Goal: Task Accomplishment & Management: Manage account settings

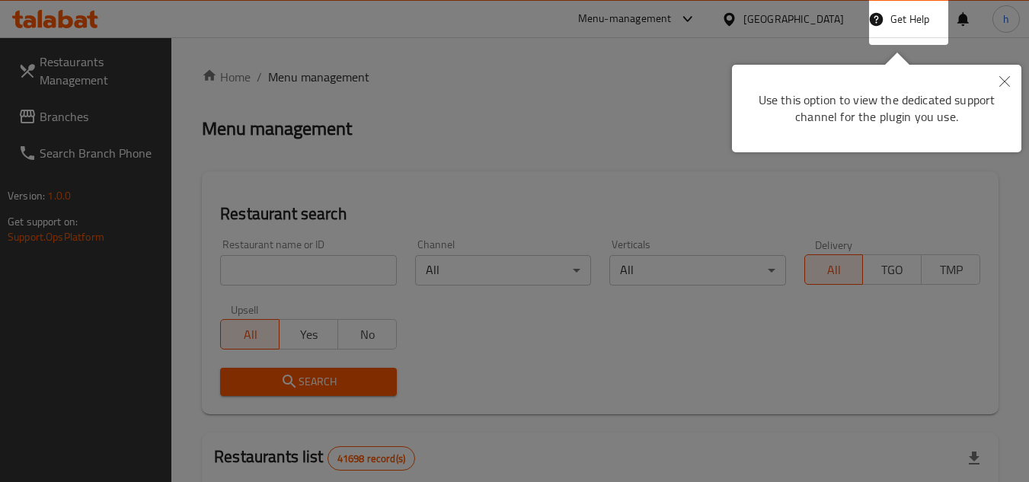
click at [1003, 83] on icon "Close" at bounding box center [1004, 81] width 11 height 11
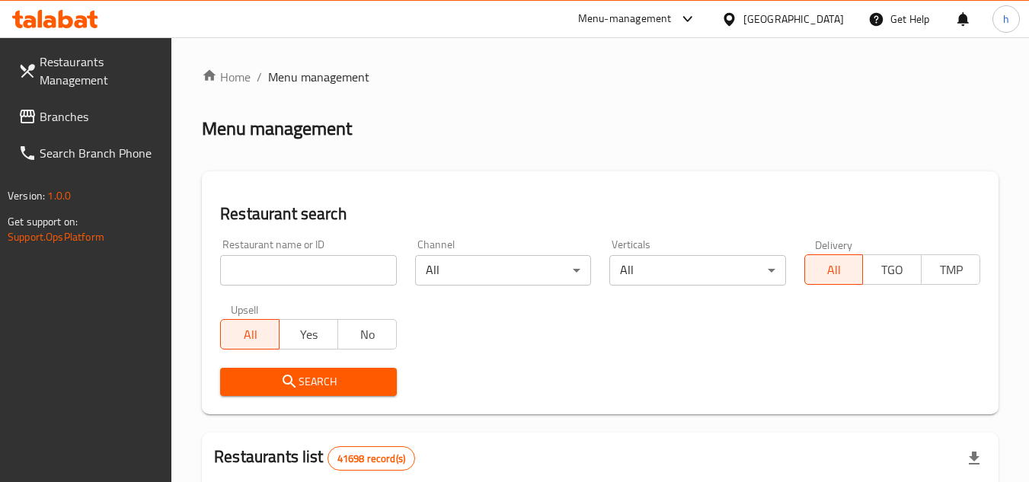
click at [784, 11] on div "[GEOGRAPHIC_DATA]" at bounding box center [793, 19] width 101 height 17
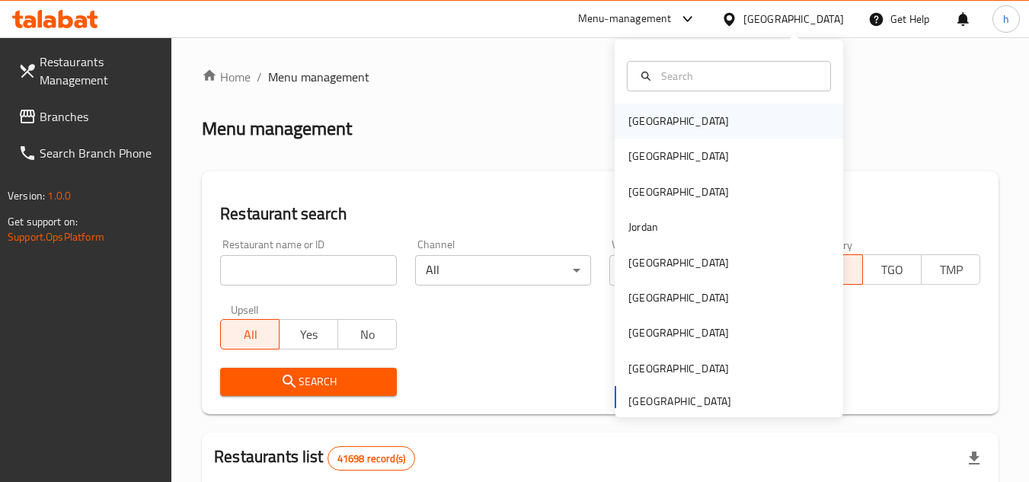
click at [667, 122] on div "Bahrain" at bounding box center [728, 121] width 228 height 35
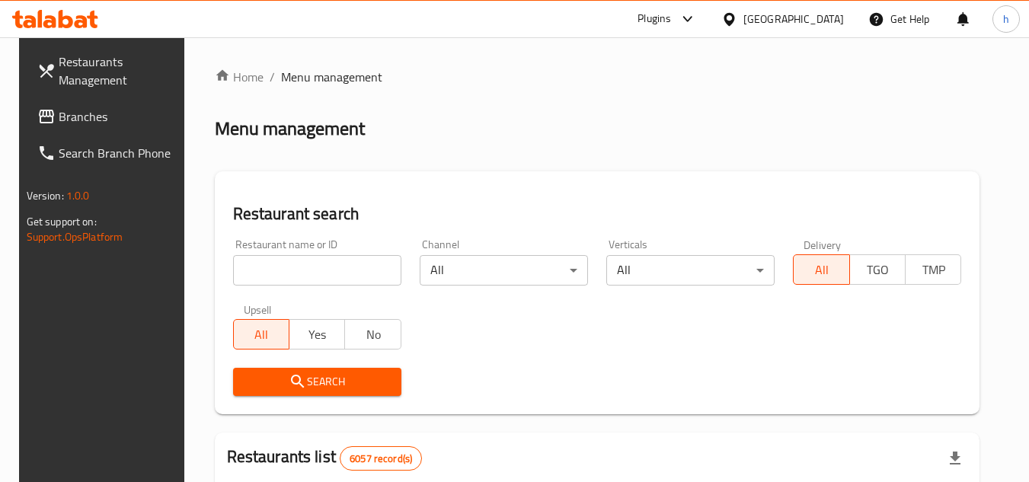
click at [80, 124] on span "Branches" at bounding box center [119, 116] width 120 height 18
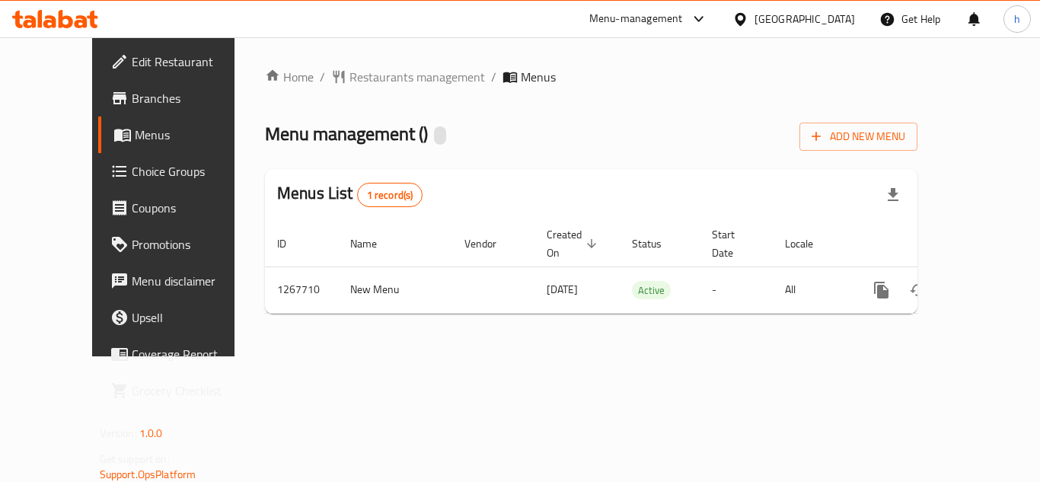
click at [132, 167] on span "Choice Groups" at bounding box center [193, 171] width 122 height 18
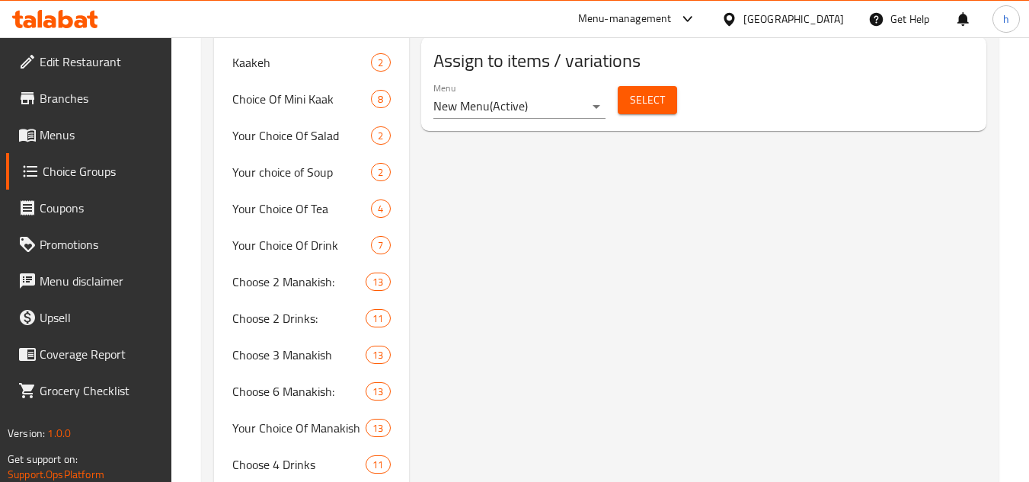
scroll to position [1066, 0]
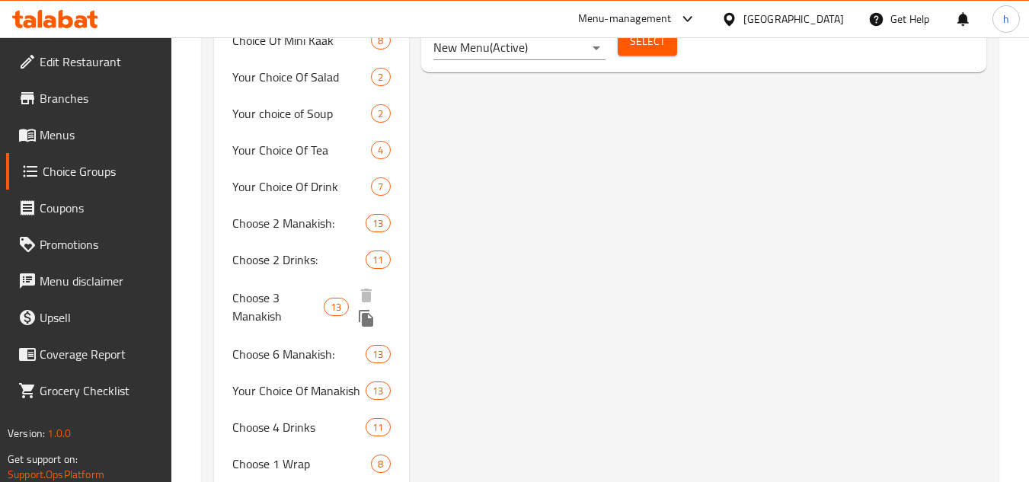
click at [260, 308] on span "Choose 3 Manakish" at bounding box center [277, 307] width 91 height 37
type input "Choose 3 Manakish"
type input "اختر 3 مناقيش"
type input "3"
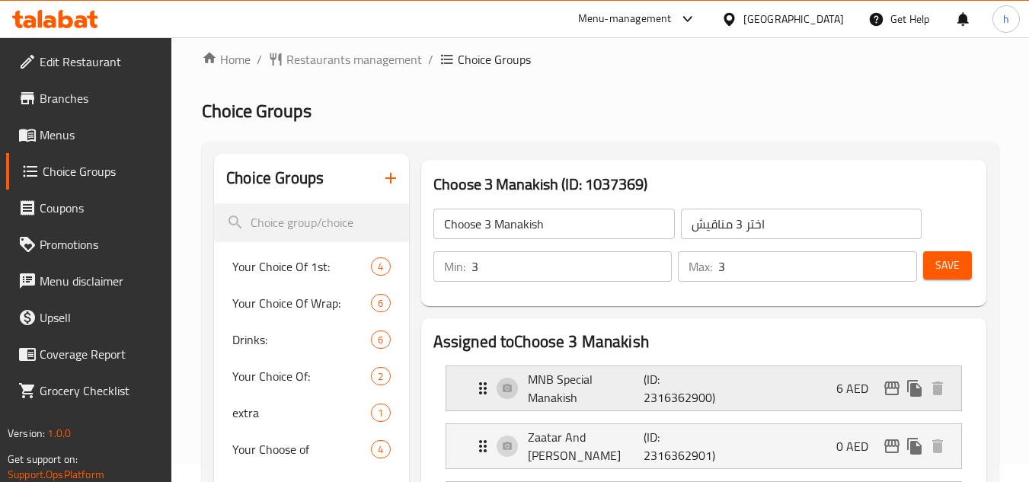
scroll to position [0, 0]
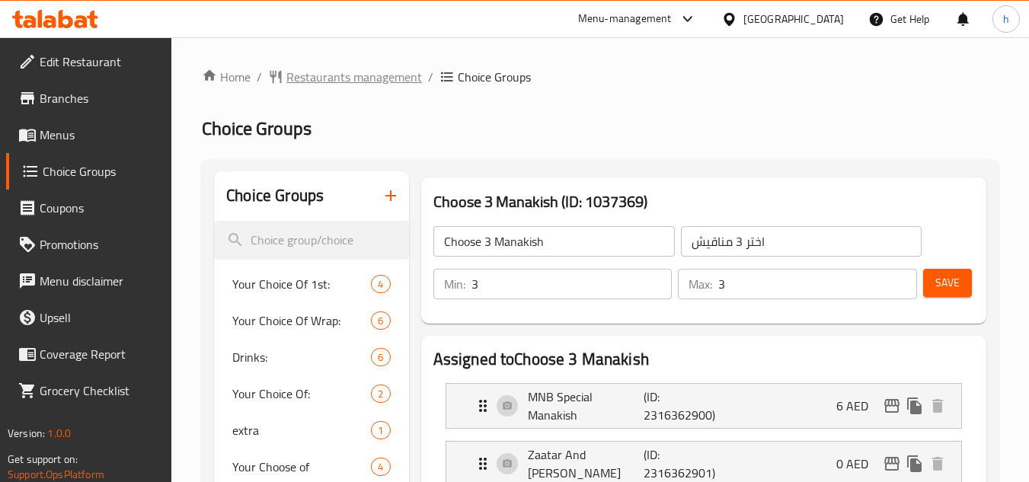
click at [356, 69] on span "Restaurants management" at bounding box center [354, 77] width 136 height 18
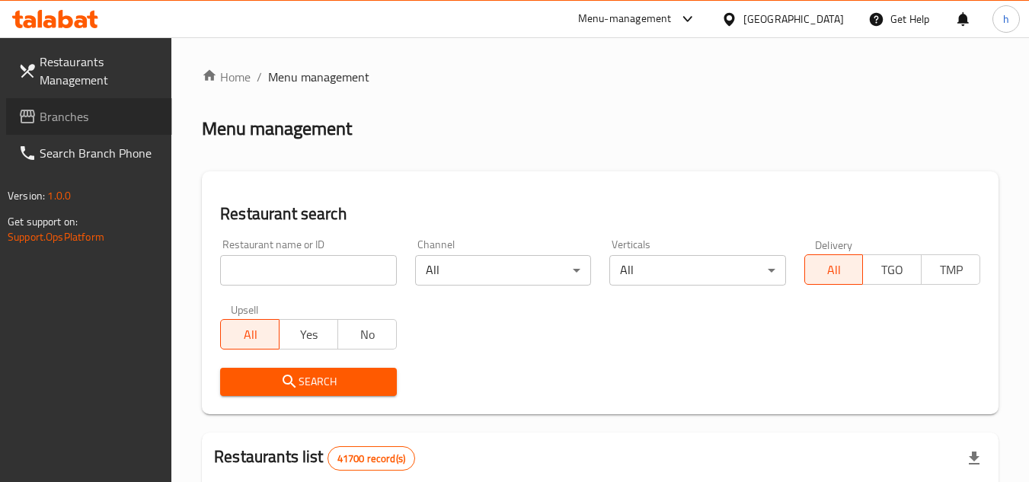
click at [108, 110] on span "Branches" at bounding box center [100, 116] width 120 height 18
